Goal: Information Seeking & Learning: Learn about a topic

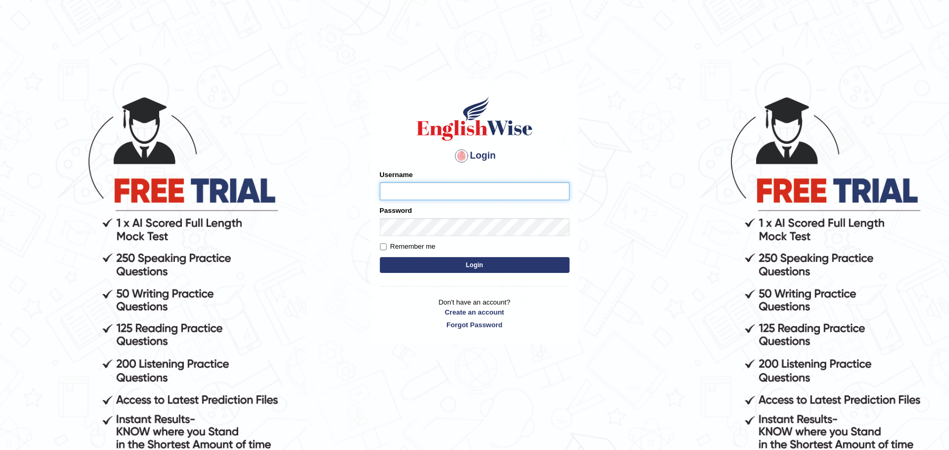
type input "Zehra123"
click at [414, 264] on button "Login" at bounding box center [475, 265] width 190 height 16
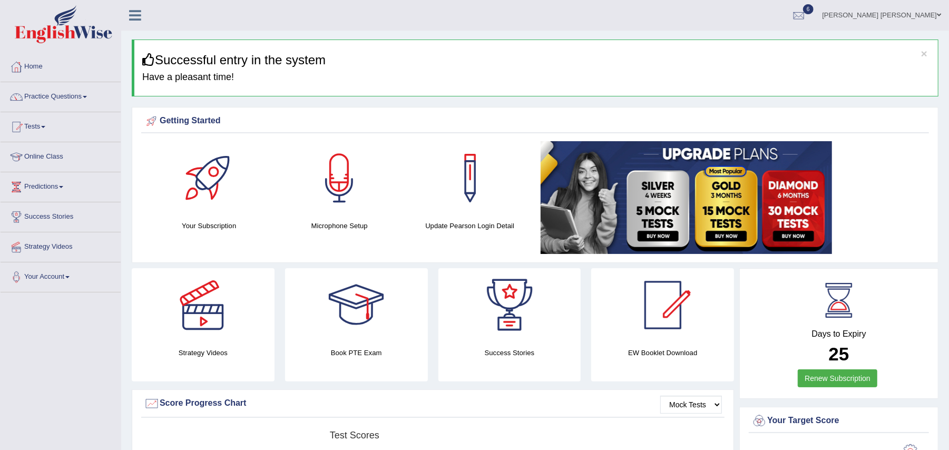
click at [36, 156] on link "Online Class" at bounding box center [61, 155] width 120 height 26
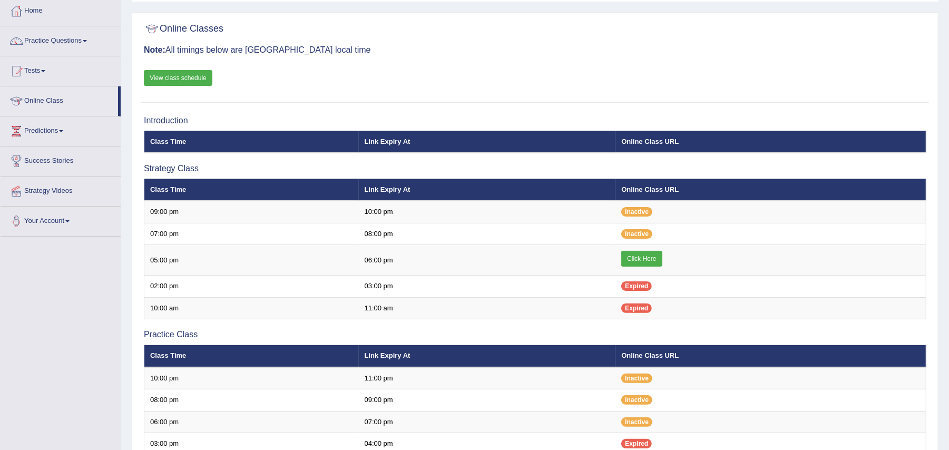
scroll to position [71, 0]
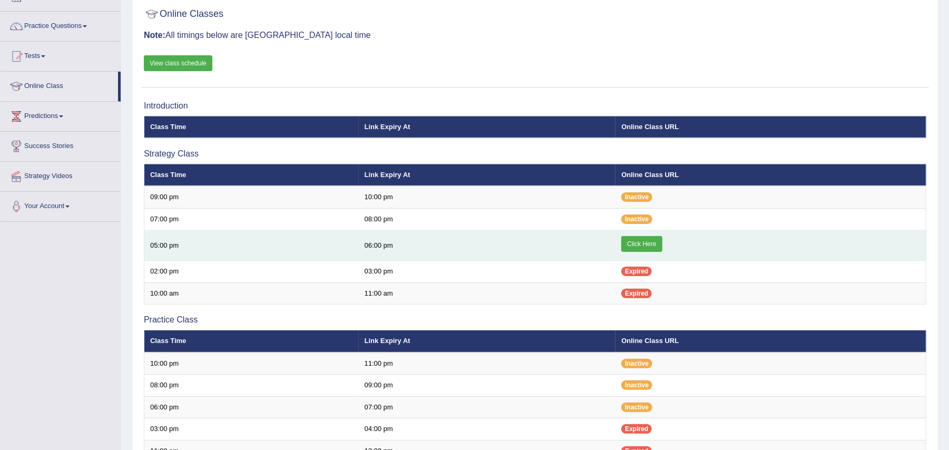
click at [636, 238] on link "Click Here" at bounding box center [641, 244] width 41 height 16
